Goal: Transaction & Acquisition: Purchase product/service

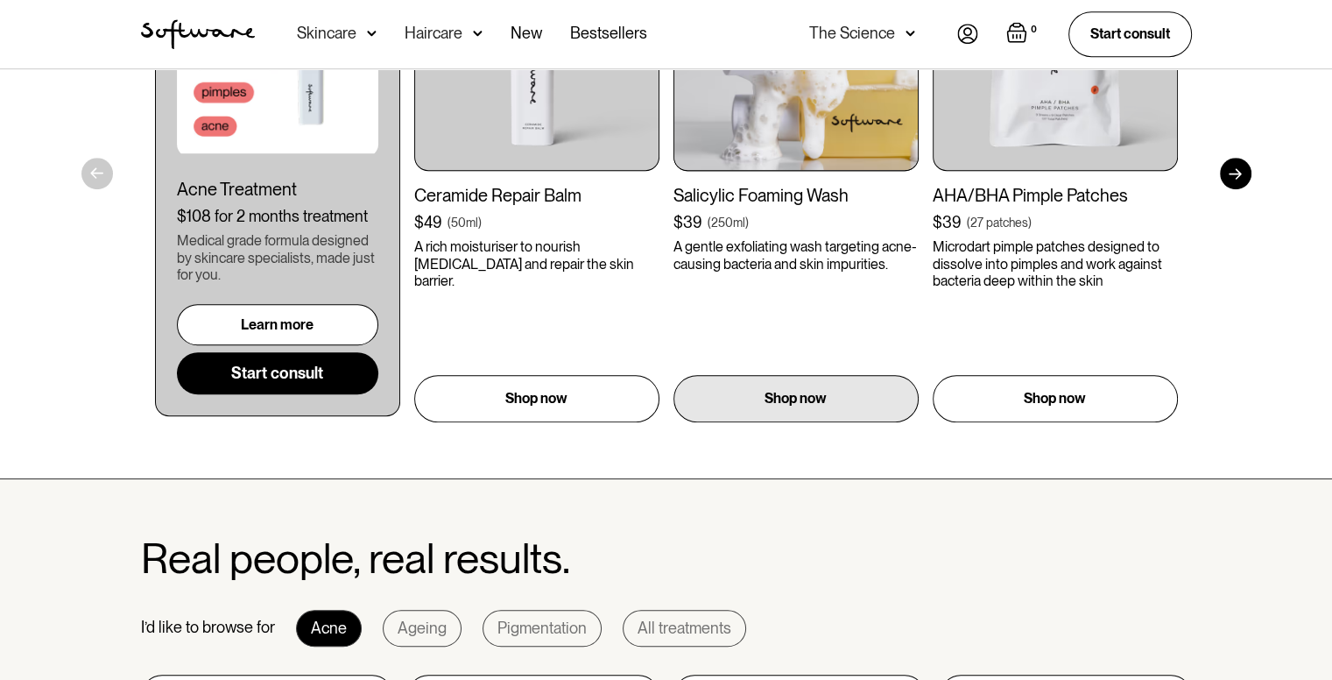
scroll to position [1051, 0]
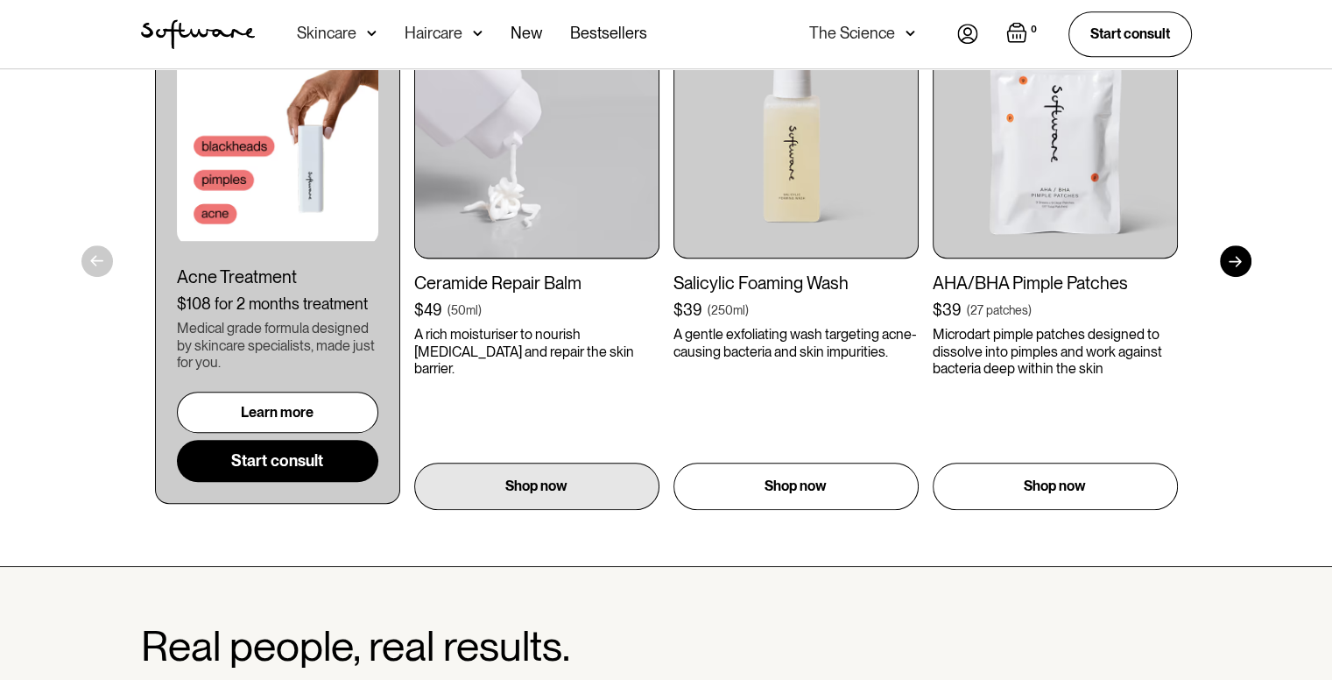
click at [580, 215] on img at bounding box center [536, 135] width 245 height 245
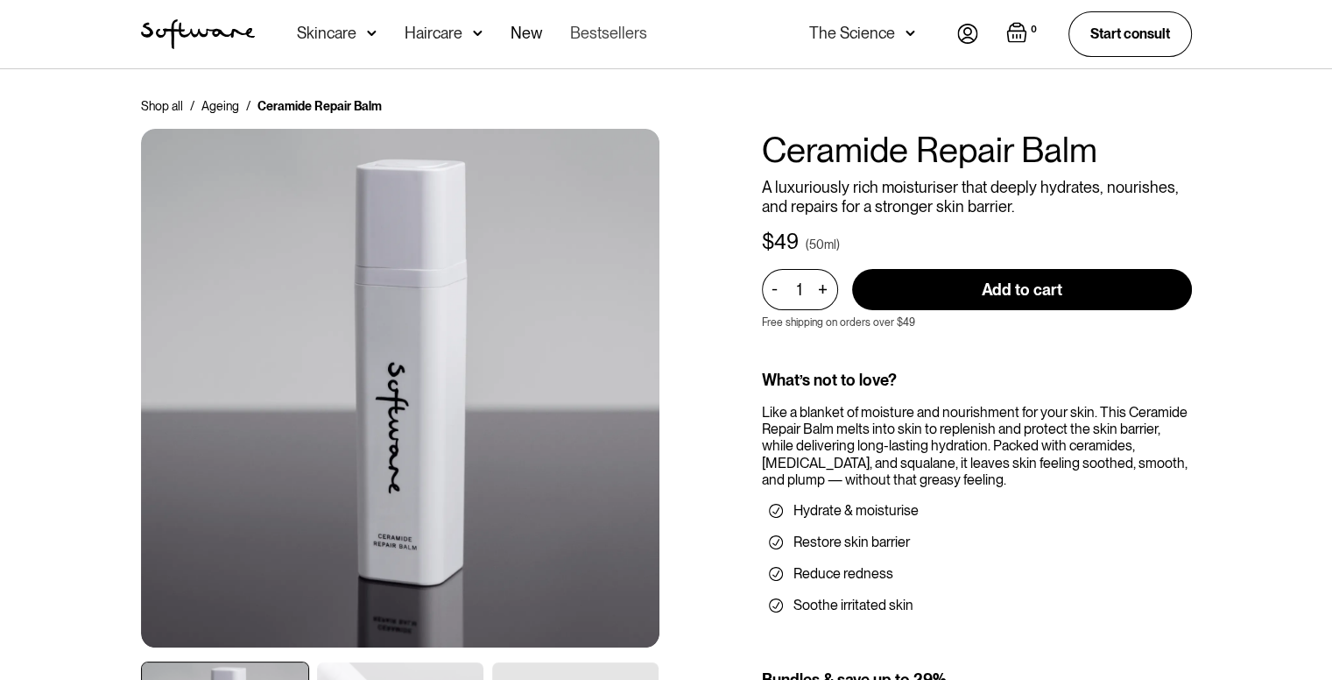
click at [635, 32] on link "Bestsellers" at bounding box center [608, 34] width 77 height 68
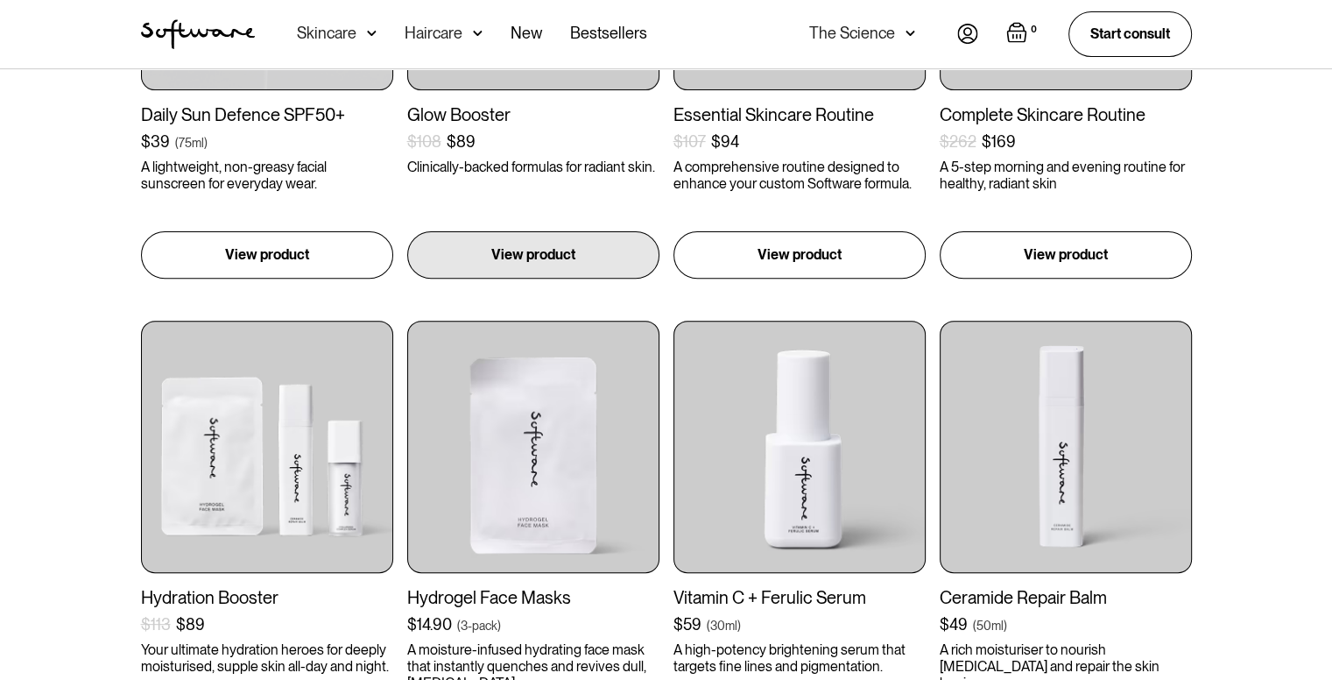
scroll to position [788, 0]
